Goal: Task Accomplishment & Management: Manage account settings

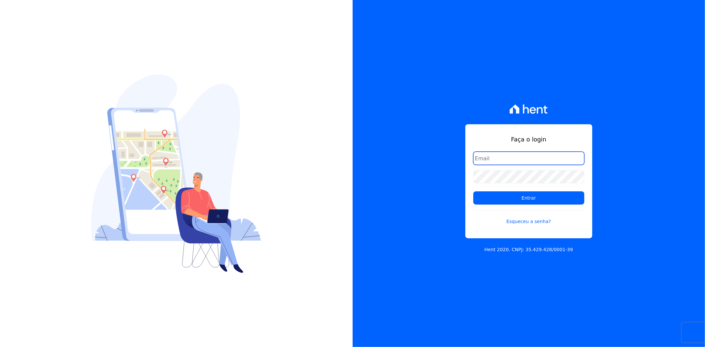
type input "[EMAIL_ADDRESS][DOMAIN_NAME]"
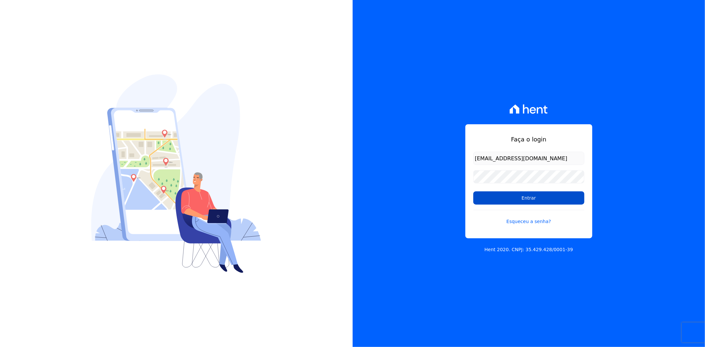
click at [518, 202] on input "Entrar" at bounding box center [529, 197] width 111 height 13
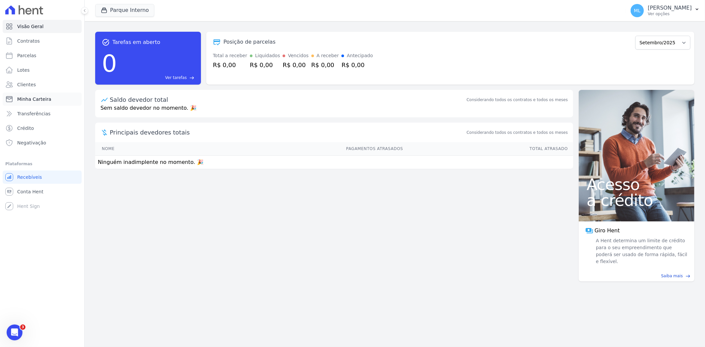
click at [30, 95] on link "Minha Carteira" at bounding box center [42, 99] width 79 height 13
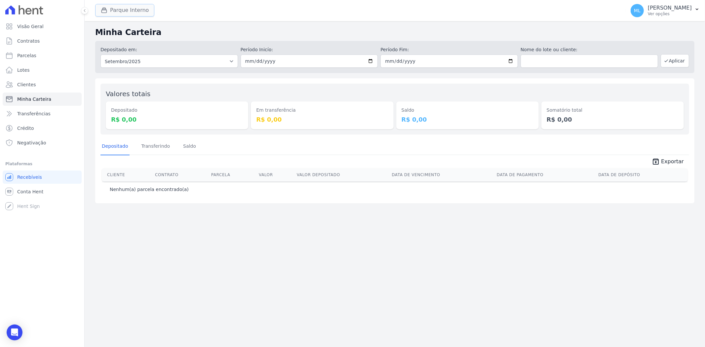
click at [126, 16] on button "Parque Interno" at bounding box center [124, 10] width 59 height 13
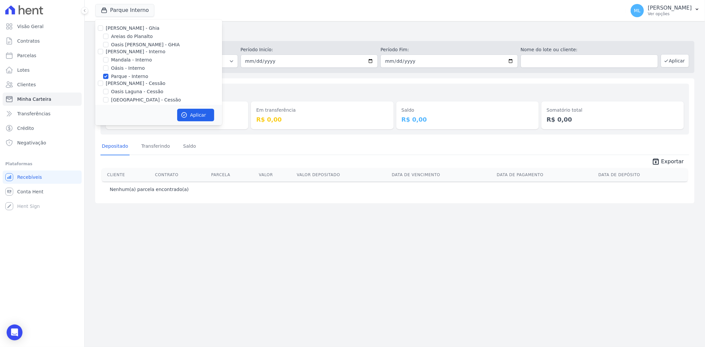
click at [118, 78] on label "Parque - Interno" at bounding box center [129, 76] width 37 height 7
click at [108, 78] on input "Parque - Interno" at bounding box center [105, 76] width 5 height 5
checkbox input "false"
click at [136, 33] on label "Areias do Planalto" at bounding box center [132, 36] width 42 height 7
click at [108, 34] on input "Areias do Planalto" at bounding box center [105, 36] width 5 height 5
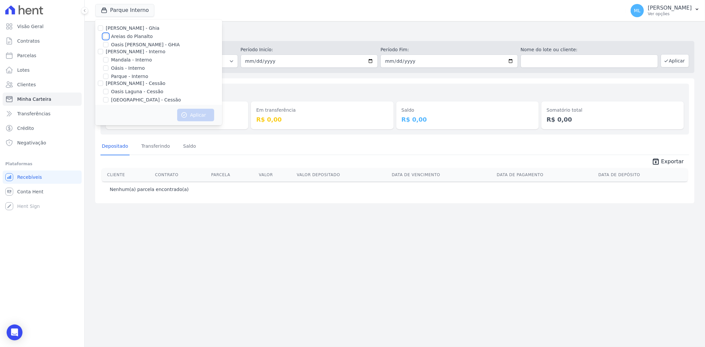
checkbox input "true"
click at [193, 119] on button "Aplicar" at bounding box center [195, 115] width 37 height 13
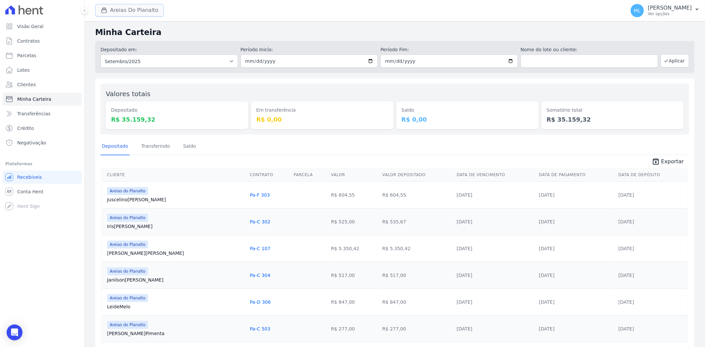
click at [151, 12] on button "Areias Do Planalto" at bounding box center [129, 10] width 69 height 13
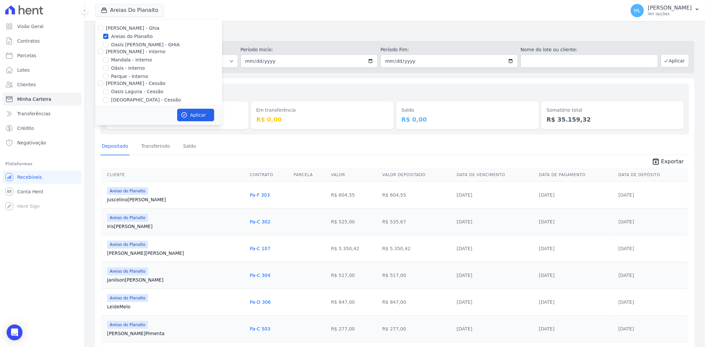
drag, startPoint x: 263, startPoint y: 88, endPoint x: 339, endPoint y: 72, distance: 77.7
click at [263, 88] on div "Valores totais Depositado R$ 35.159,32 Em transferência R$ 0,00 Saldo R$ 0,00 S…" at bounding box center [395, 109] width 589 height 51
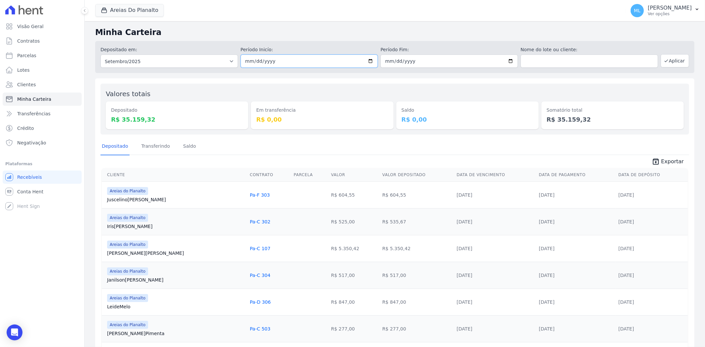
click at [369, 62] on input "2025-09-01" at bounding box center [310, 61] width 138 height 13
type input "2025-09-25"
click at [510, 59] on input "2025-09-30" at bounding box center [450, 61] width 138 height 13
type input "2025-09-25"
click at [673, 64] on button "Aplicar" at bounding box center [675, 60] width 28 height 13
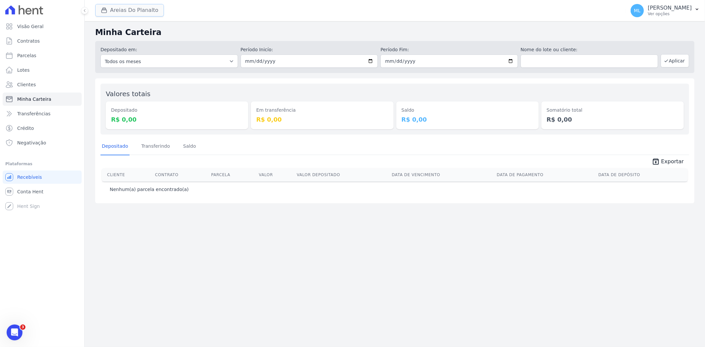
click at [134, 16] on button "Areias Do Planalto" at bounding box center [129, 10] width 69 height 13
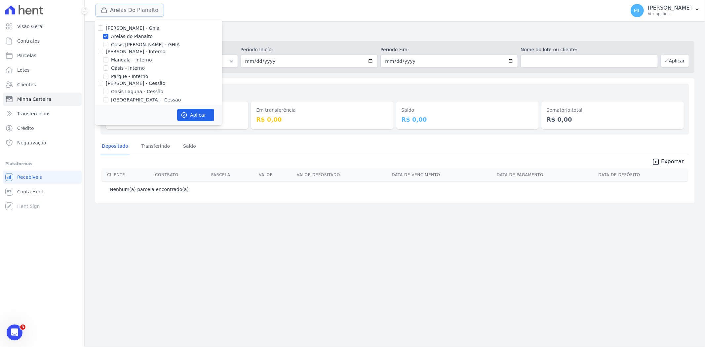
click at [134, 16] on button "Areias Do Planalto" at bounding box center [129, 10] width 69 height 13
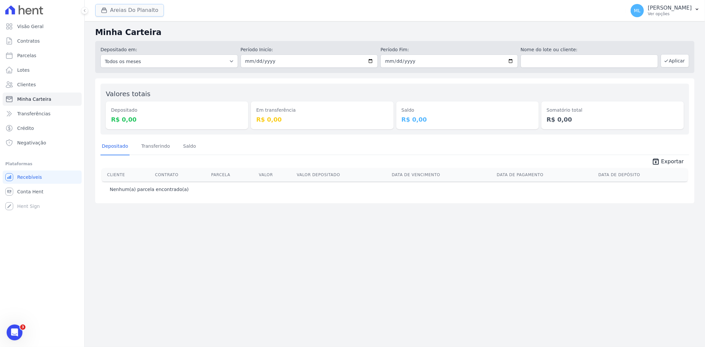
click at [134, 16] on button "Areias Do Planalto" at bounding box center [129, 10] width 69 height 13
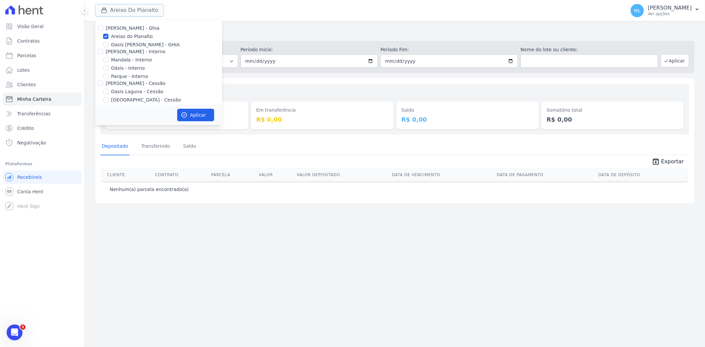
click at [134, 16] on button "Areias Do Planalto" at bounding box center [129, 10] width 69 height 13
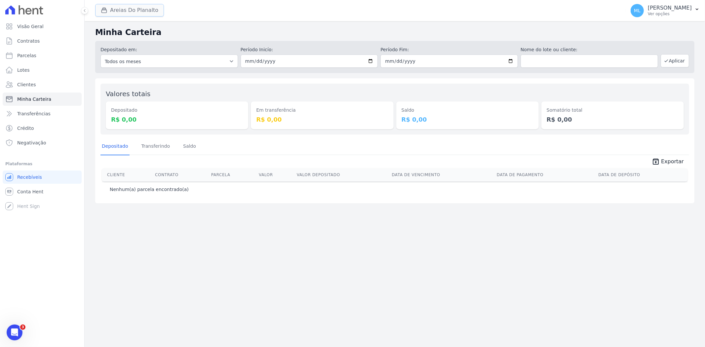
click at [134, 16] on button "Areias Do Planalto" at bounding box center [129, 10] width 69 height 13
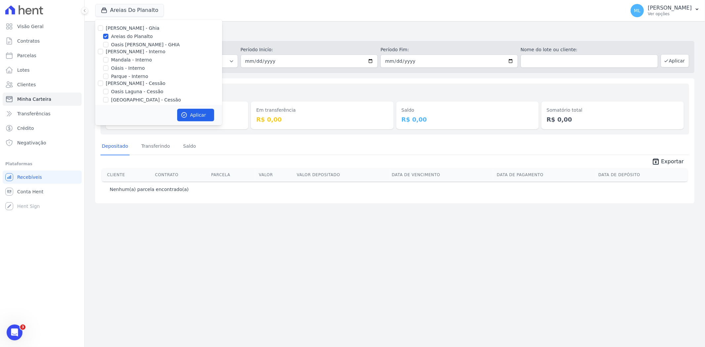
click at [114, 78] on label "Parque - Interno" at bounding box center [129, 76] width 37 height 7
click at [108, 78] on input "Parque - Interno" at bounding box center [105, 76] width 5 height 5
checkbox input "true"
click at [126, 62] on label "[GEOGRAPHIC_DATA] - Cessão" at bounding box center [146, 63] width 70 height 7
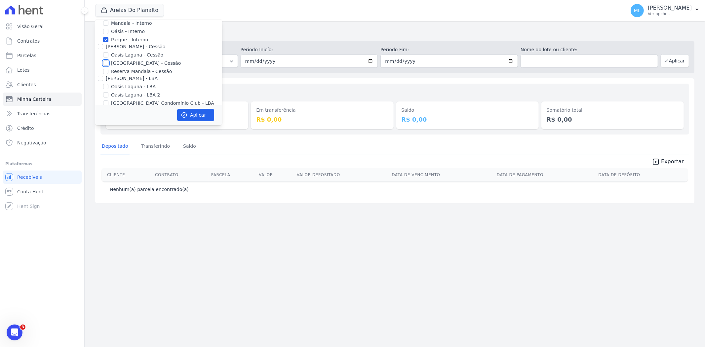
click at [108, 62] on input "[GEOGRAPHIC_DATA] - Cessão" at bounding box center [105, 63] width 5 height 5
checkbox input "true"
click at [197, 114] on button "Aplicar" at bounding box center [195, 115] width 37 height 13
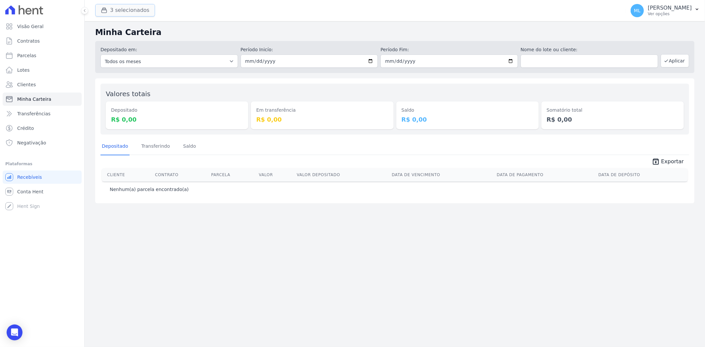
click at [140, 15] on button "3 selecionados" at bounding box center [125, 10] width 60 height 13
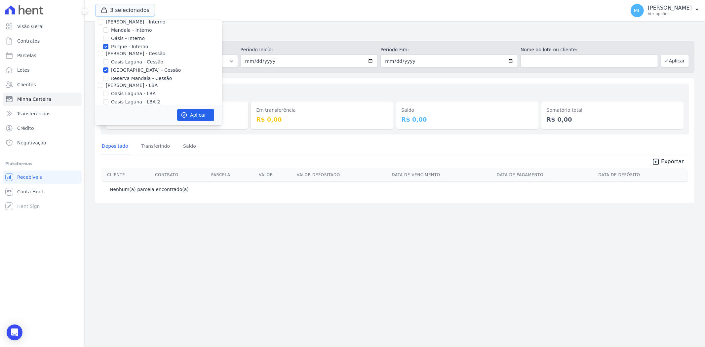
scroll to position [61, 0]
click at [141, 81] on label "[GEOGRAPHIC_DATA] Condomínio Club - LBA" at bounding box center [162, 79] width 103 height 7
click at [108, 81] on input "[GEOGRAPHIC_DATA] Condomínio Club - LBA" at bounding box center [105, 79] width 5 height 5
checkbox input "true"
click at [193, 116] on button "Aplicar" at bounding box center [195, 115] width 37 height 13
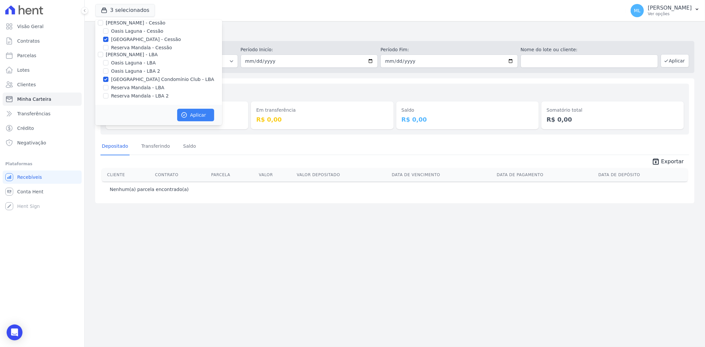
scroll to position [59, 0]
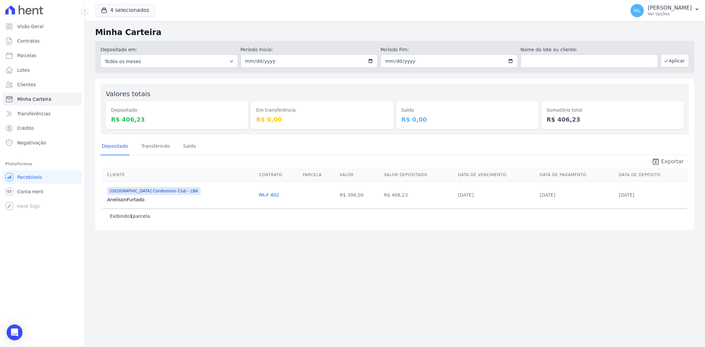
click at [657, 160] on icon "unarchive" at bounding box center [656, 162] width 8 height 8
click at [134, 7] on button "4 selecionados" at bounding box center [125, 10] width 60 height 13
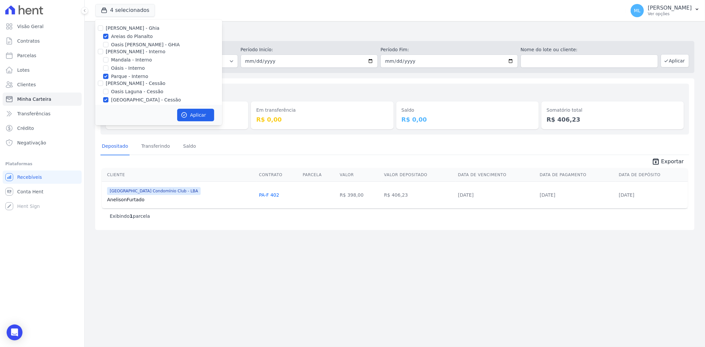
click at [131, 35] on label "Areias do Planalto" at bounding box center [132, 36] width 42 height 7
click at [108, 35] on input "Areias do Planalto" at bounding box center [105, 36] width 5 height 5
checkbox input "false"
click at [129, 75] on label "Parque - Interno" at bounding box center [129, 76] width 37 height 7
click at [108, 75] on input "Parque - Interno" at bounding box center [105, 76] width 5 height 5
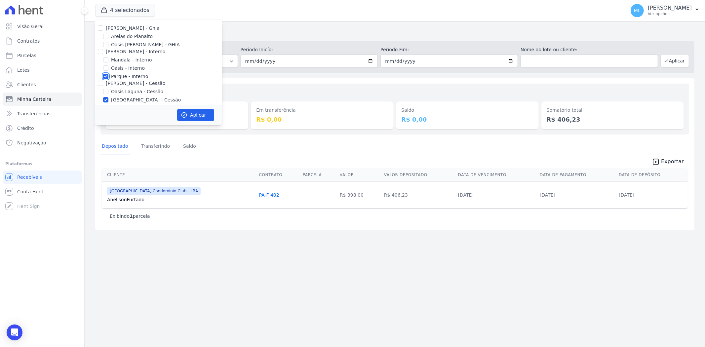
checkbox input "false"
click at [134, 64] on label "Parque do Planalto - Cessão" at bounding box center [146, 63] width 70 height 7
click at [108, 64] on input "Parque do Planalto - Cessão" at bounding box center [105, 63] width 5 height 5
checkbox input "false"
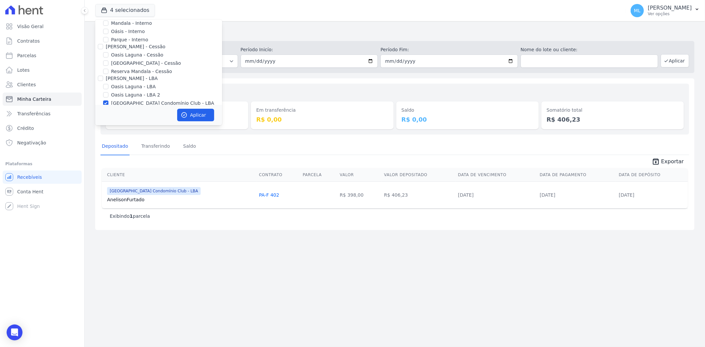
click at [128, 101] on label "Parque do Planalto Condomínio Club - LBA" at bounding box center [162, 103] width 103 height 7
click at [108, 101] on input "Parque do Planalto Condomínio Club - LBA" at bounding box center [105, 103] width 5 height 5
checkbox input "false"
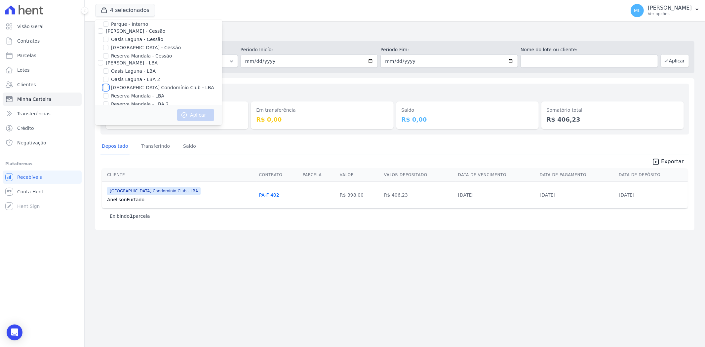
scroll to position [61, 0]
click at [128, 86] on label "Reserva Mandala - LBA" at bounding box center [137, 87] width 53 height 7
click at [108, 86] on input "Reserva Mandala - LBA" at bounding box center [105, 87] width 5 height 5
checkbox input "true"
click at [131, 93] on label "Reserva Mandala - LBA 2" at bounding box center [140, 96] width 58 height 7
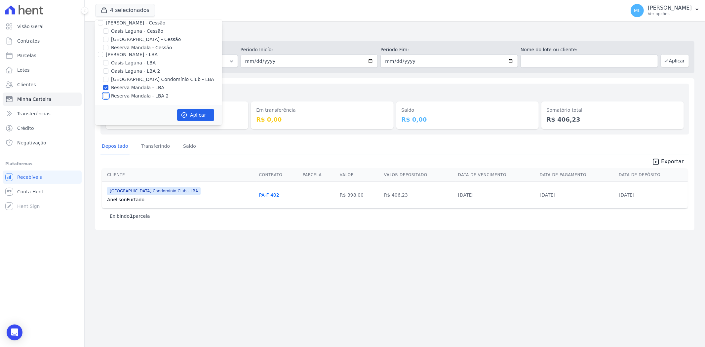
click at [108, 93] on input "Reserva Mandala - LBA 2" at bounding box center [105, 95] width 5 height 5
checkbox input "true"
click at [199, 113] on button "Aplicar" at bounding box center [195, 115] width 37 height 13
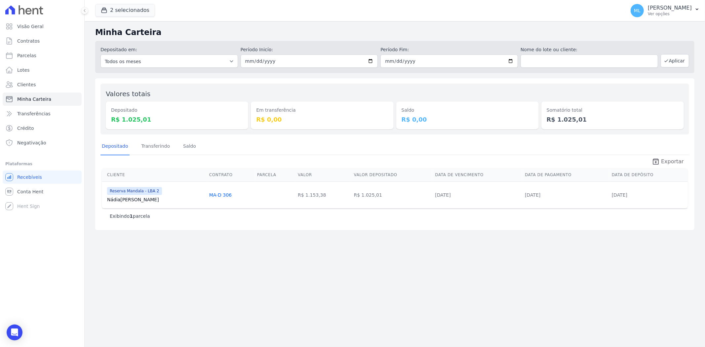
click at [665, 158] on span "Exportar" at bounding box center [672, 162] width 23 height 8
click at [136, 8] on button "2 selecionados" at bounding box center [125, 10] width 60 height 13
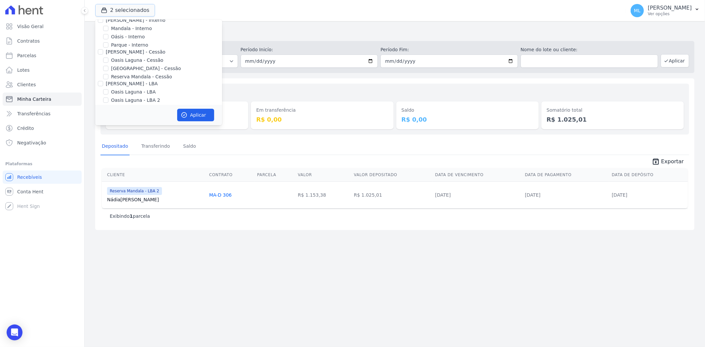
scroll to position [61, 0]
click at [132, 88] on label "Reserva Mandala - LBA" at bounding box center [137, 87] width 53 height 7
click at [108, 88] on input "Reserva Mandala - LBA" at bounding box center [105, 87] width 5 height 5
checkbox input "false"
click at [132, 95] on label "Reserva Mandala - LBA 2" at bounding box center [140, 96] width 58 height 7
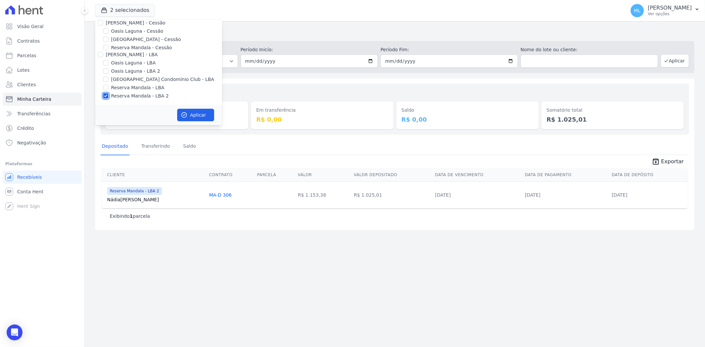
click at [108, 95] on input "Reserva Mandala - LBA 2" at bounding box center [105, 95] width 5 height 5
checkbox input "false"
click at [296, 96] on div "Em transferência R$ 0,00" at bounding box center [322, 109] width 143 height 40
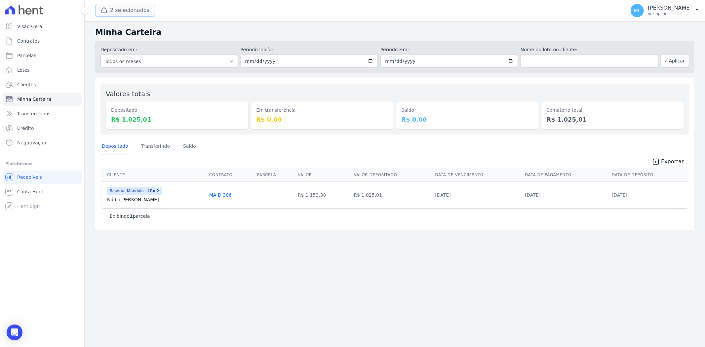
click at [143, 13] on button "2 selecionados" at bounding box center [125, 10] width 60 height 13
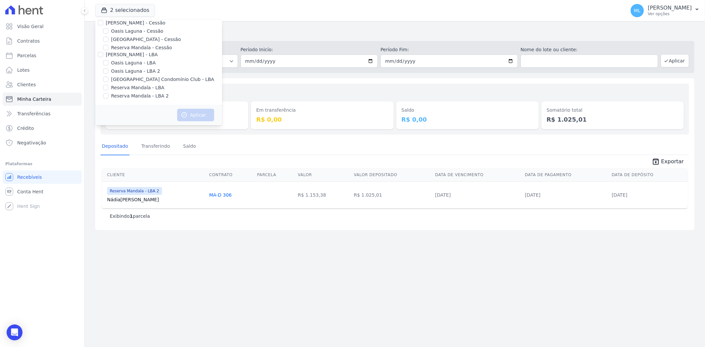
click at [134, 45] on label "Reserva Mandala - Cessão" at bounding box center [141, 47] width 61 height 7
click at [108, 45] on input "Reserva Mandala - Cessão" at bounding box center [105, 47] width 5 height 5
checkbox input "true"
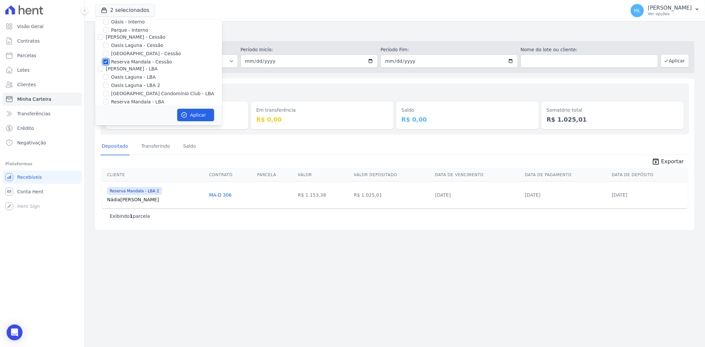
scroll to position [24, 0]
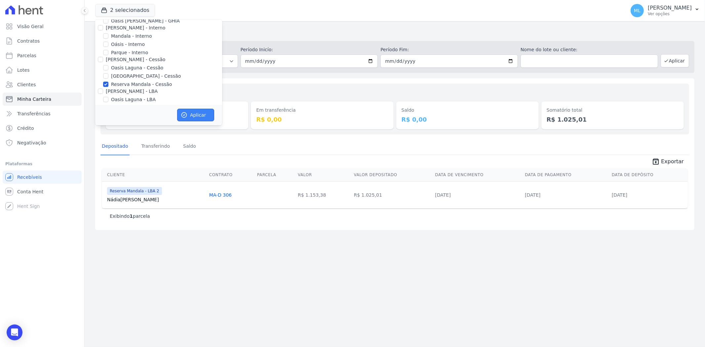
click at [192, 114] on button "Aplicar" at bounding box center [195, 115] width 37 height 13
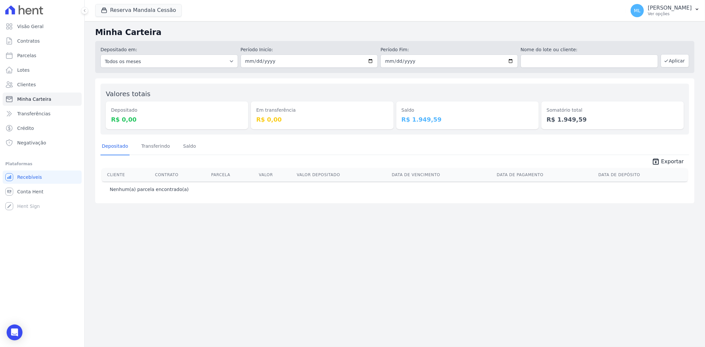
click at [141, 21] on div "Reserva Mandala Cessão Celina Guimaraes - Ghia Areias do Planalto Oasis Celina …" at bounding box center [359, 11] width 528 height 22
click at [146, 12] on button "Reserva Mandala Cessão" at bounding box center [138, 10] width 87 height 13
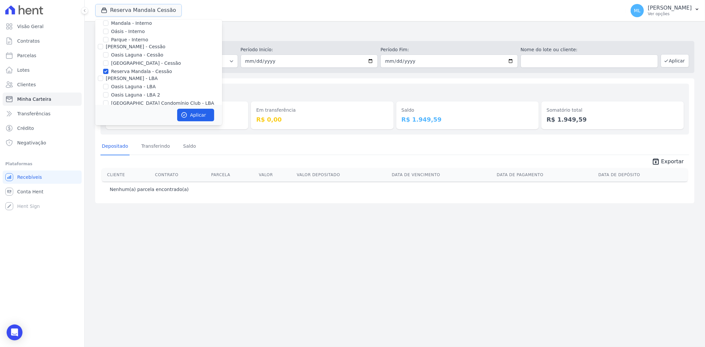
scroll to position [0, 0]
click at [140, 60] on label "Mandala - Interno" at bounding box center [131, 60] width 41 height 7
click at [108, 60] on input "Mandala - Interno" at bounding box center [105, 59] width 5 height 5
checkbox input "true"
click at [190, 116] on button "Aplicar" at bounding box center [195, 115] width 37 height 13
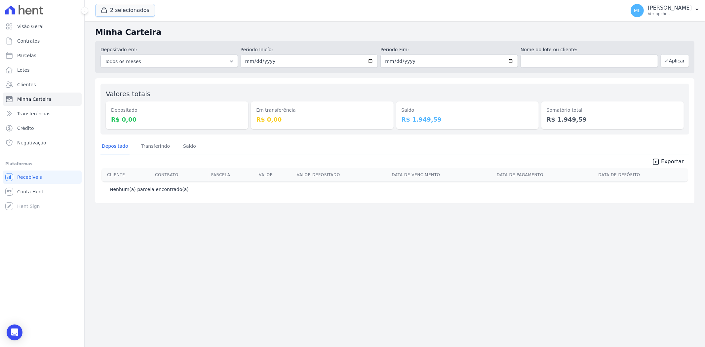
drag, startPoint x: 123, startPoint y: 8, endPoint x: 122, endPoint y: 22, distance: 13.6
click at [123, 8] on button "2 selecionados" at bounding box center [125, 10] width 60 height 13
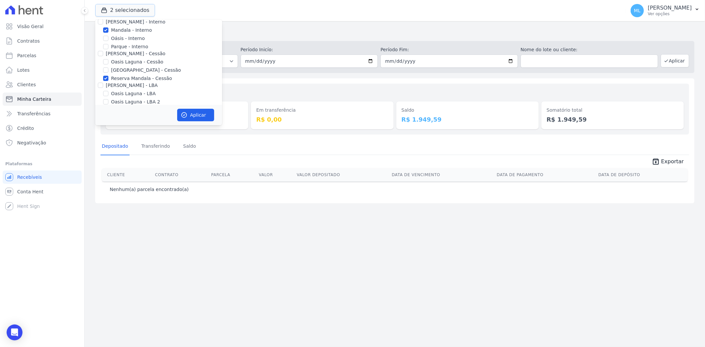
scroll to position [61, 0]
click at [130, 48] on label "Reserva Mandala - Cessão" at bounding box center [141, 47] width 61 height 7
click at [108, 48] on input "Reserva Mandala - Cessão" at bounding box center [105, 47] width 5 height 5
checkbox input "false"
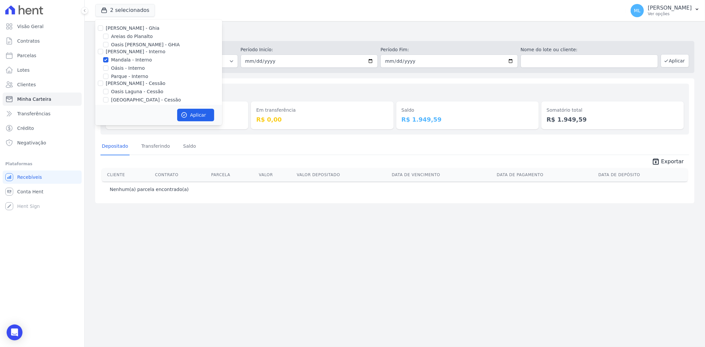
click at [128, 58] on label "Mandala - Interno" at bounding box center [131, 60] width 41 height 7
click at [108, 58] on input "Mandala - Interno" at bounding box center [105, 59] width 5 height 5
checkbox input "false"
click at [125, 85] on label "Reserva Mandala - LBA" at bounding box center [137, 87] width 53 height 7
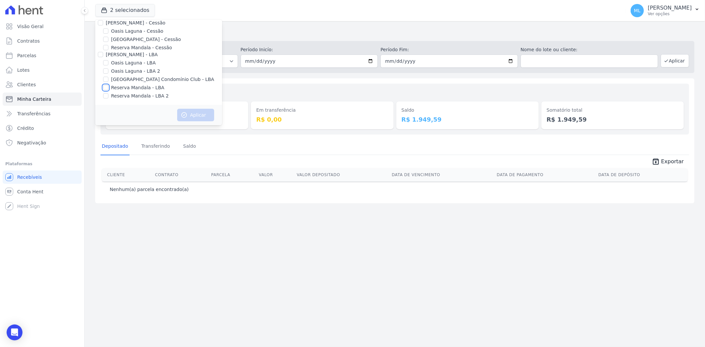
click at [108, 85] on input "Reserva Mandala - LBA" at bounding box center [105, 87] width 5 height 5
checkbox input "true"
click at [131, 95] on label "Reserva Mandala - LBA 2" at bounding box center [140, 96] width 58 height 7
click at [108, 95] on input "Reserva Mandala - LBA 2" at bounding box center [105, 95] width 5 height 5
checkbox input "true"
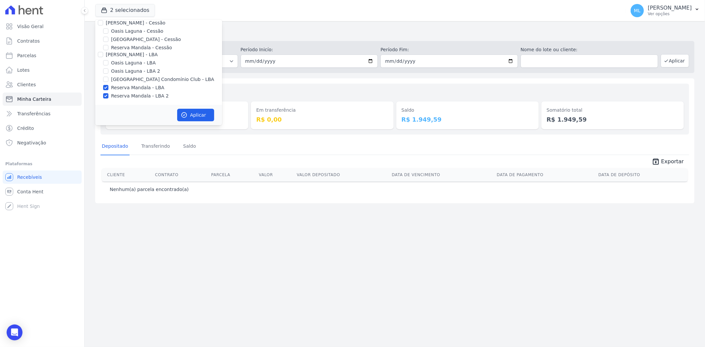
drag, startPoint x: 187, startPoint y: 104, endPoint x: 190, endPoint y: 106, distance: 3.6
click at [187, 104] on div "Celina Guimaraes - Ghia Areias do Planalto Oasis Celina Guimaraes - GHIA Celina…" at bounding box center [158, 32] width 127 height 146
click at [194, 111] on button "Aplicar" at bounding box center [195, 115] width 37 height 13
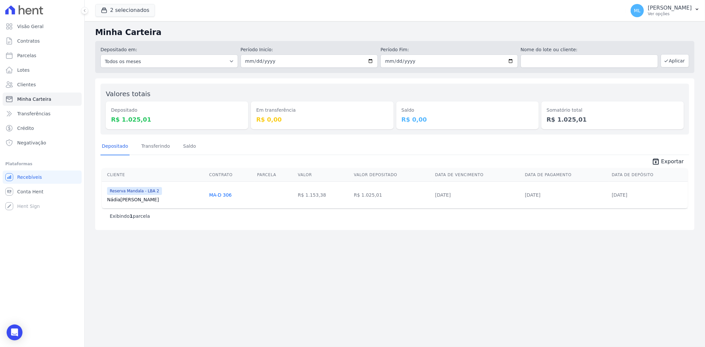
click at [298, 162] on span "unarchive Exportar" at bounding box center [395, 161] width 589 height 12
